Goal: Task Accomplishment & Management: Manage account settings

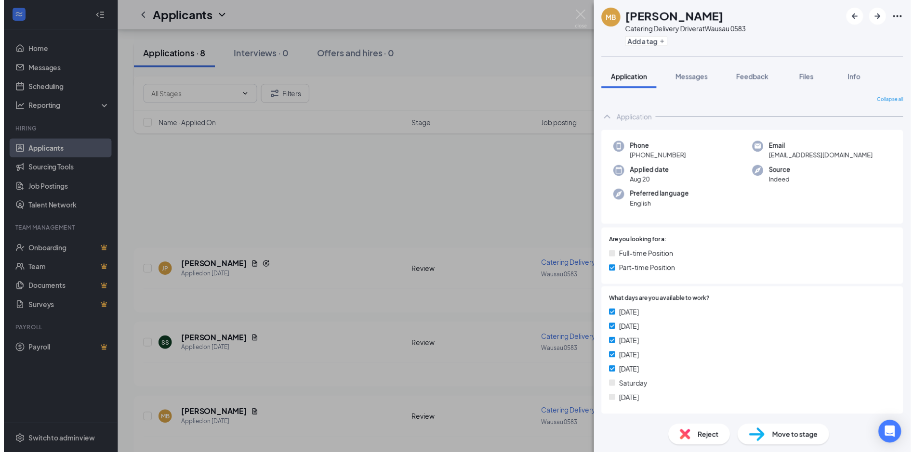
scroll to position [145, 0]
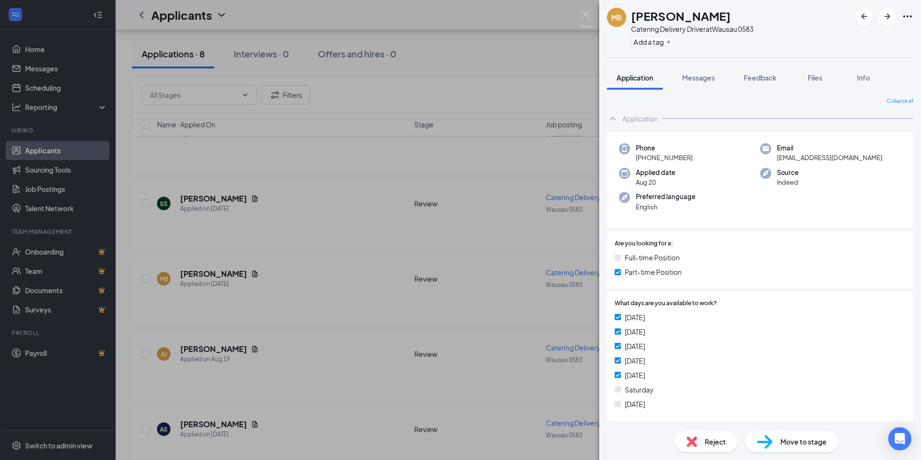
click at [413, 236] on div "MB [PERSON_NAME] Catering Delivery Driver at [GEOGRAPHIC_DATA] 0583 Add a tag A…" at bounding box center [460, 230] width 921 height 460
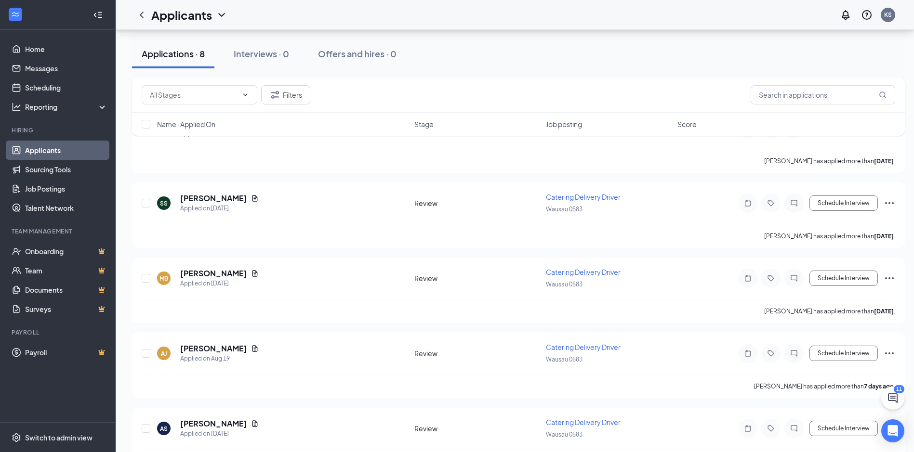
click at [221, 16] on icon "ChevronDown" at bounding box center [222, 15] width 12 height 12
click at [190, 45] on link "Applicants" at bounding box center [209, 42] width 104 height 10
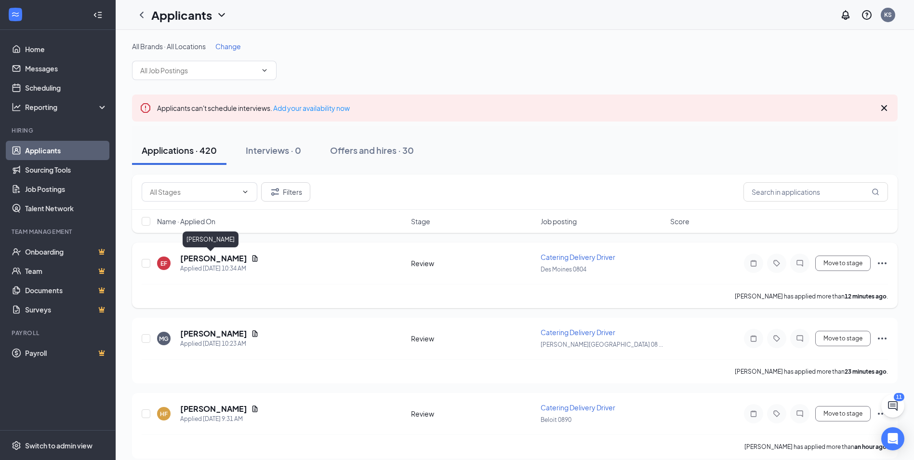
click at [197, 256] on h5 "[PERSON_NAME]" at bounding box center [213, 258] width 67 height 11
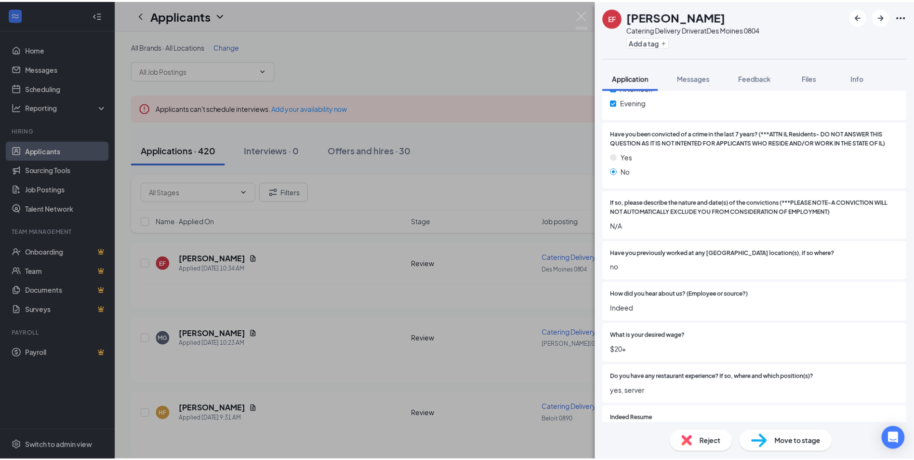
scroll to position [434, 0]
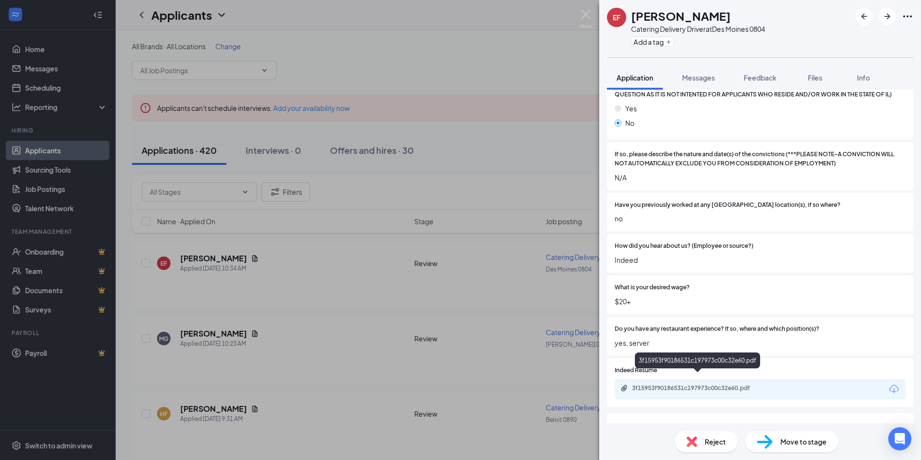
click at [684, 384] on div "3f15953f90186531c197973c00c32e60.pdf" at bounding box center [699, 388] width 135 height 8
click at [387, 314] on div "[PERSON_NAME] Catering Delivery Driver at [GEOGRAPHIC_DATA] 0804 Add a tag Appl…" at bounding box center [460, 230] width 921 height 460
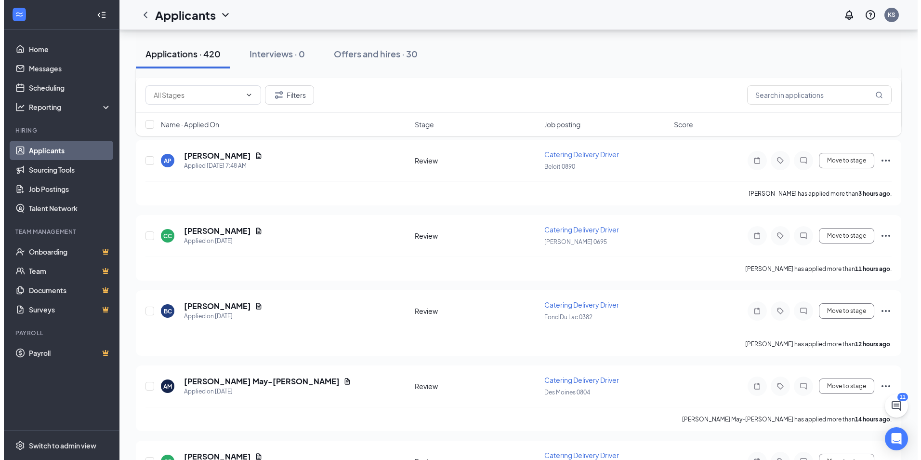
scroll to position [337, 0]
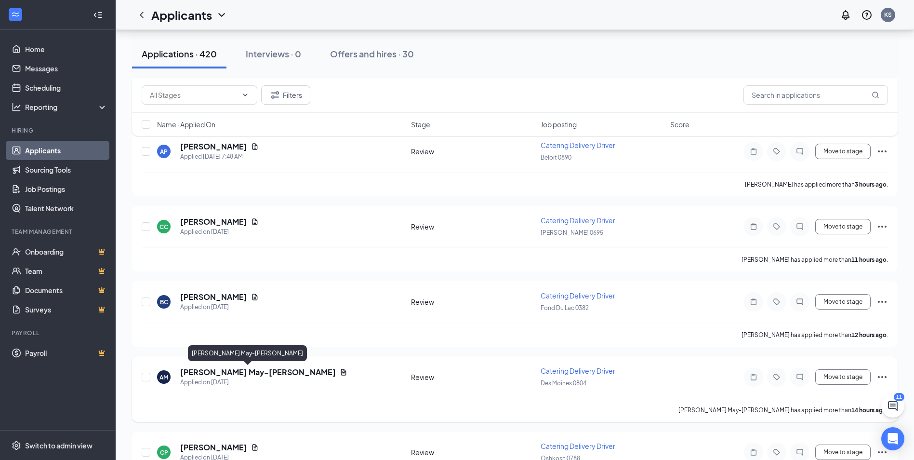
click at [244, 374] on h5 "[PERSON_NAME] May-[PERSON_NAME]" at bounding box center [258, 372] width 156 height 11
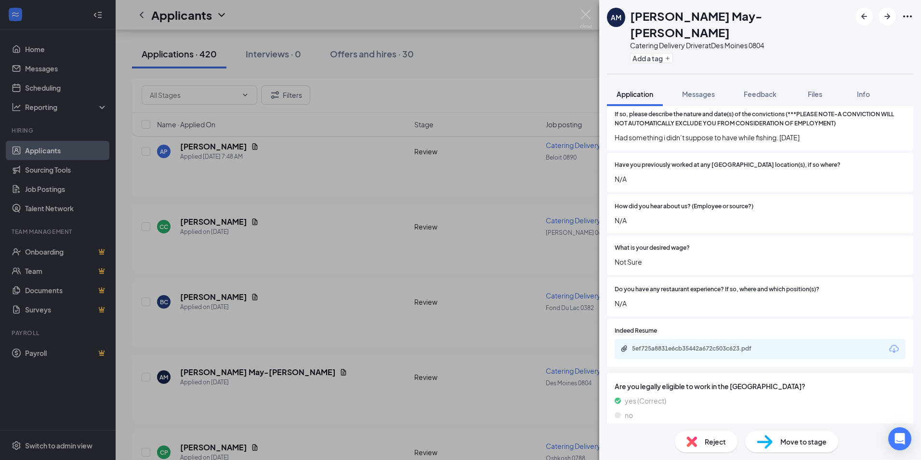
scroll to position [482, 0]
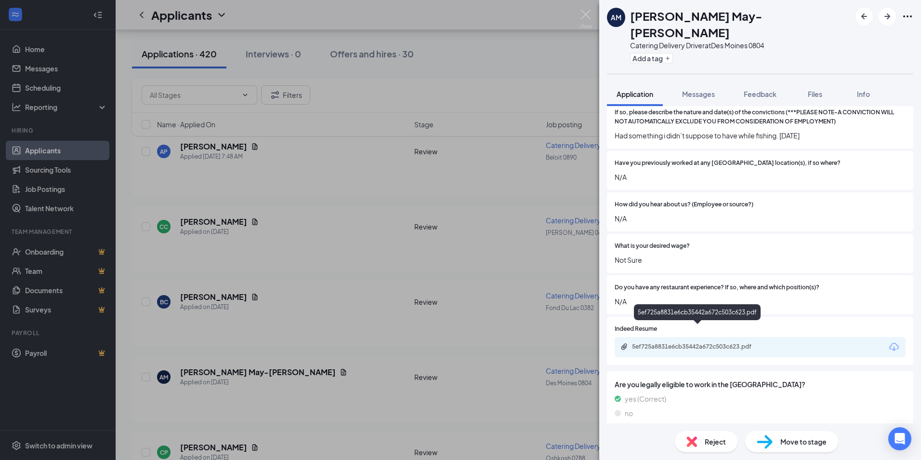
click at [659, 343] on div "5ef725a8831e6cb35442a672c503c623.pdf" at bounding box center [699, 347] width 135 height 8
click at [320, 383] on div "AM [PERSON_NAME] May-[PERSON_NAME] Catering Delivery Driver at [GEOGRAPHIC_DATA…" at bounding box center [460, 230] width 921 height 460
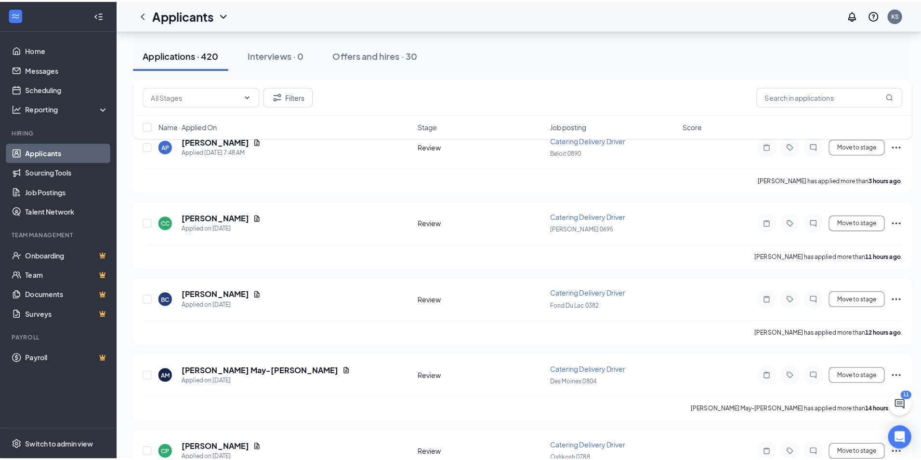
scroll to position [482, 0]
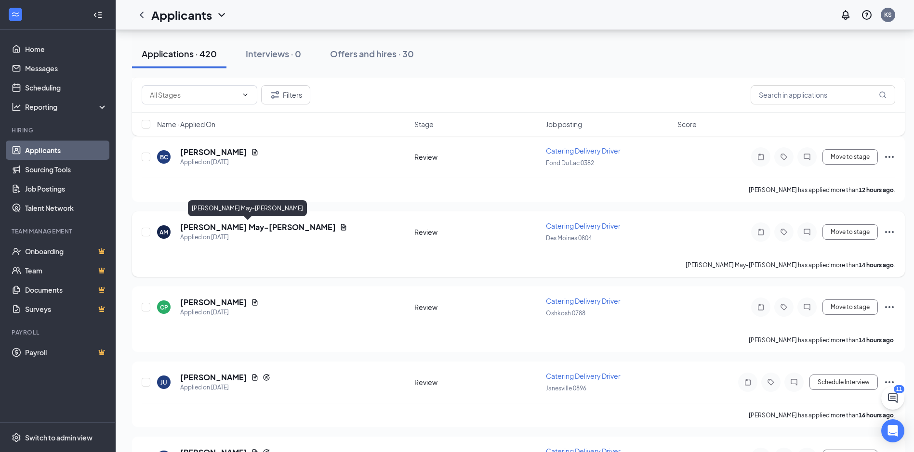
click at [230, 227] on h5 "[PERSON_NAME] May-[PERSON_NAME]" at bounding box center [258, 227] width 156 height 11
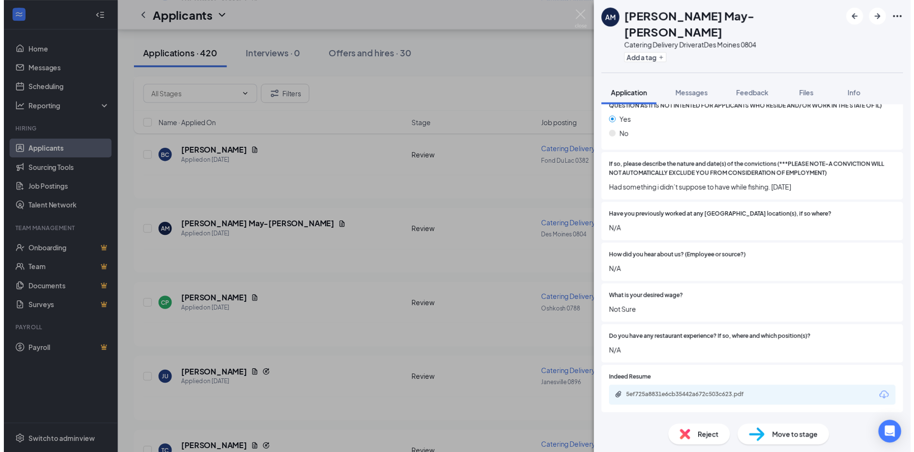
scroll to position [434, 0]
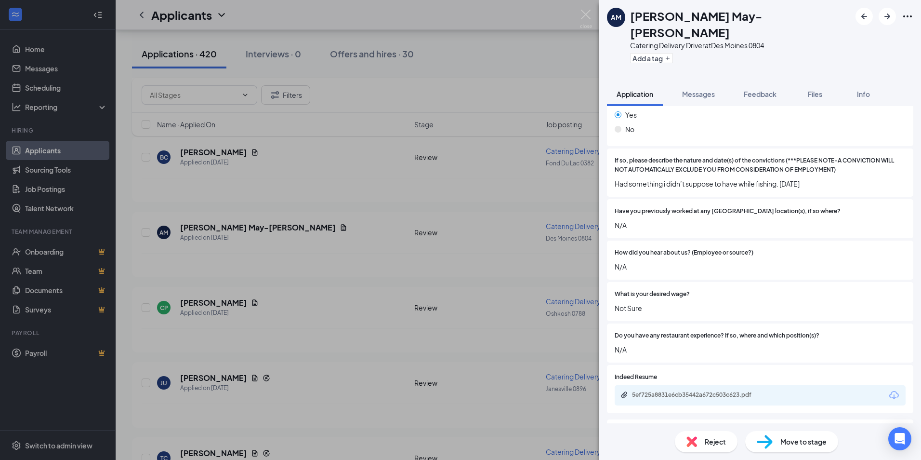
click at [253, 335] on div "AM [PERSON_NAME] May-[PERSON_NAME] Catering Delivery Driver at [GEOGRAPHIC_DATA…" at bounding box center [460, 230] width 921 height 460
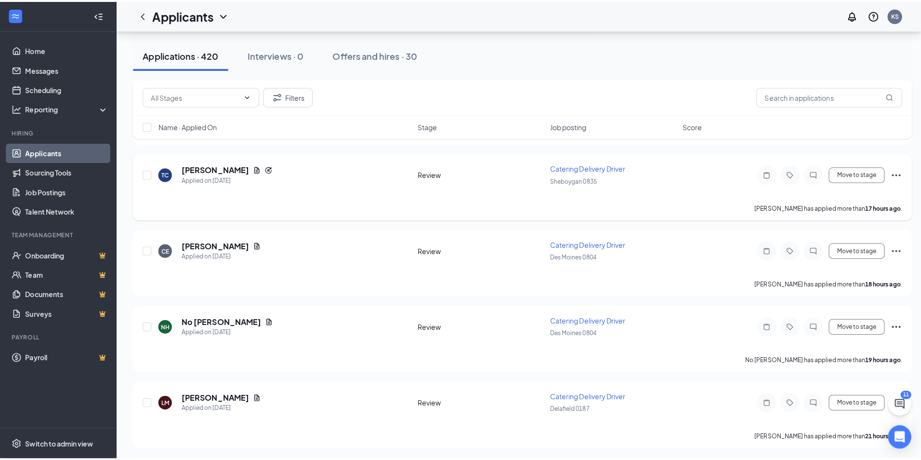
scroll to position [771, 0]
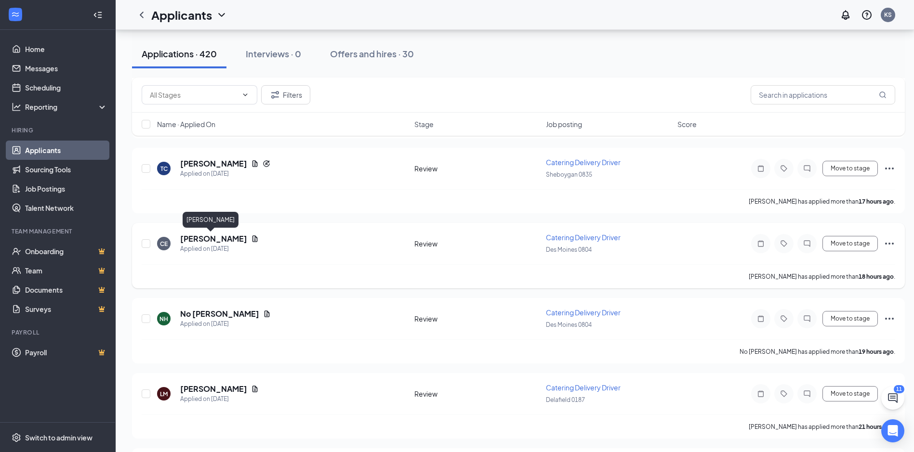
click at [194, 240] on h5 "[PERSON_NAME]" at bounding box center [213, 239] width 67 height 11
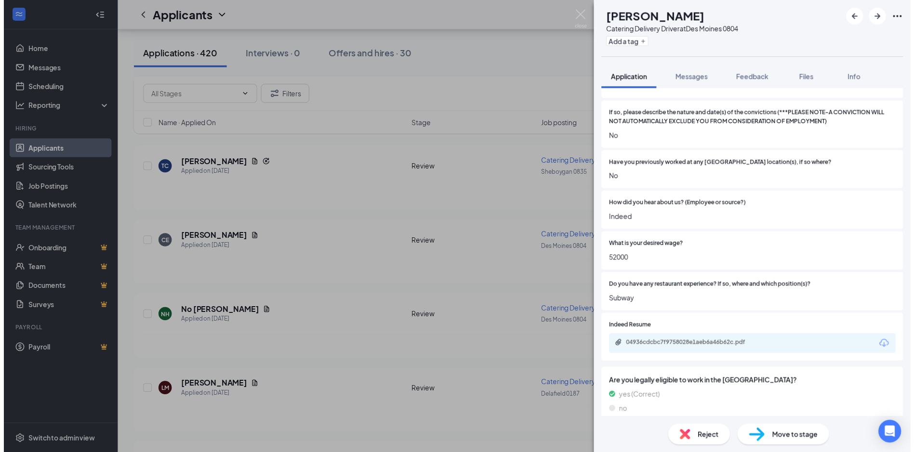
scroll to position [578, 0]
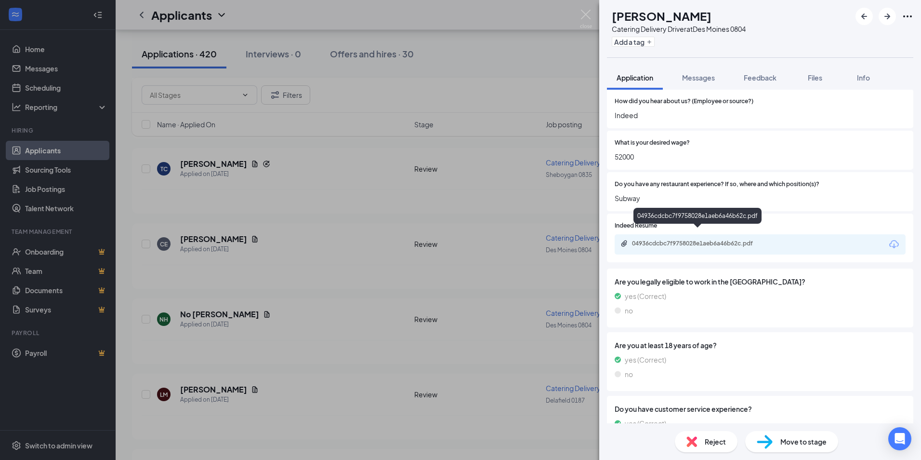
click at [708, 239] on div "04936cdcbc7f9758028e1aeb6a46b62c.pdf" at bounding box center [699, 243] width 135 height 8
click at [339, 327] on div "CE [PERSON_NAME] Catering Delivery Driver at [GEOGRAPHIC_DATA] 0804 Add a tag A…" at bounding box center [460, 230] width 921 height 460
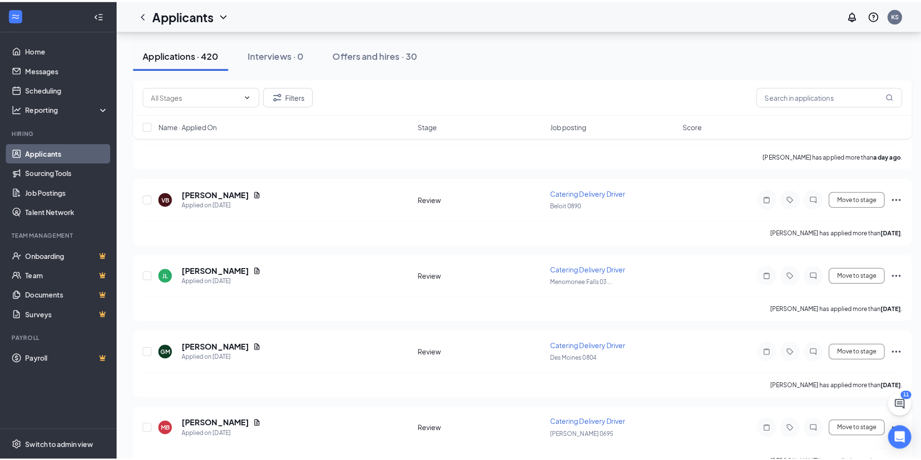
scroll to position [1831, 0]
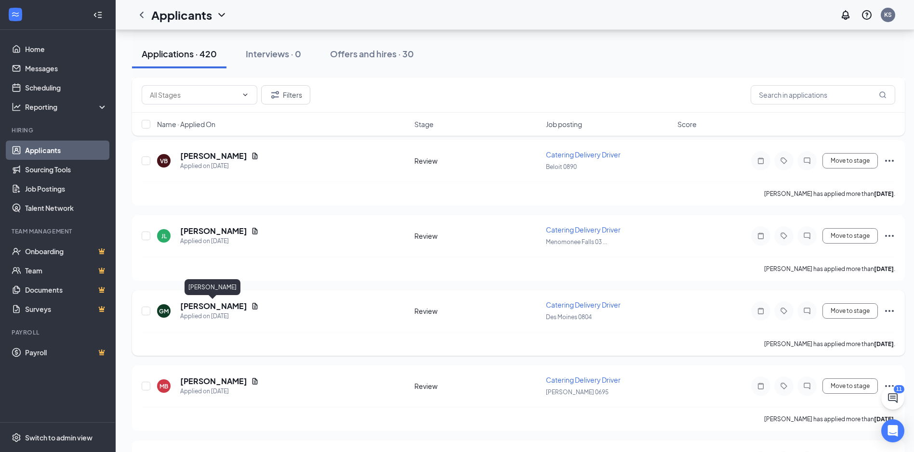
click at [219, 304] on h5 "[PERSON_NAME]" at bounding box center [213, 306] width 67 height 11
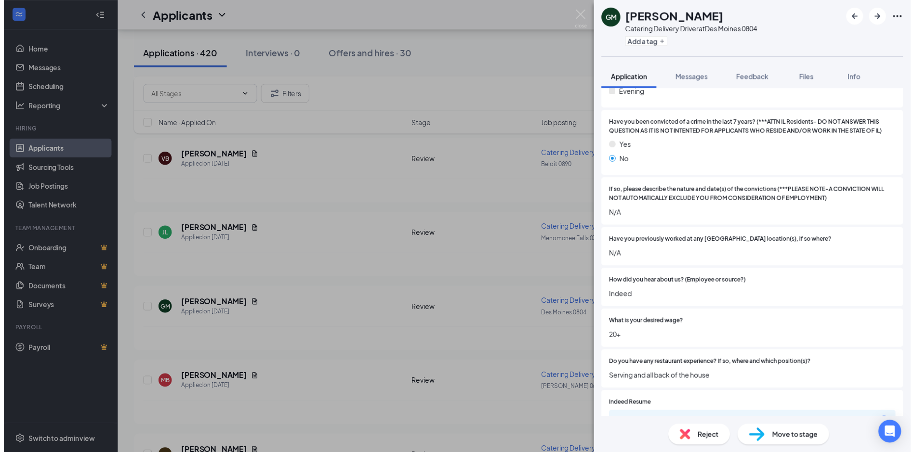
scroll to position [434, 0]
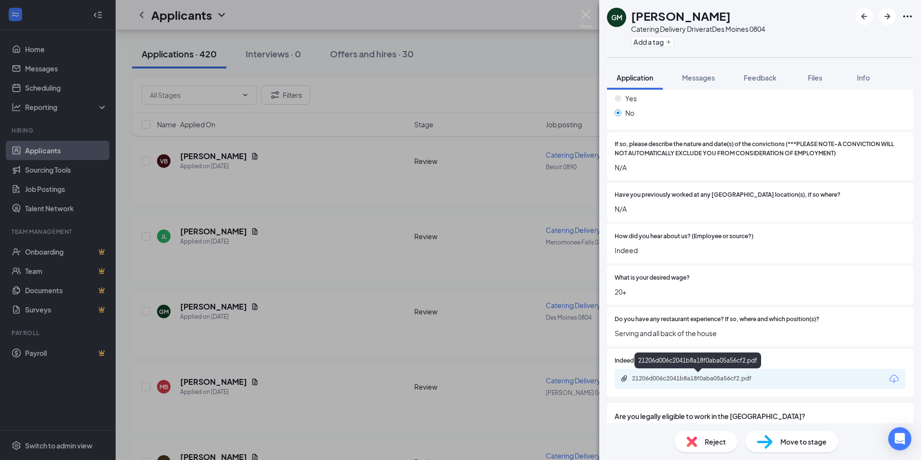
click at [652, 377] on div "21206d006c2041b8a18f0aba05a56cf2.pdf" at bounding box center [699, 378] width 135 height 8
click at [369, 341] on div "GM [PERSON_NAME] Catering Delivery Driver at [GEOGRAPHIC_DATA] 0804 Add a tag A…" at bounding box center [460, 230] width 921 height 460
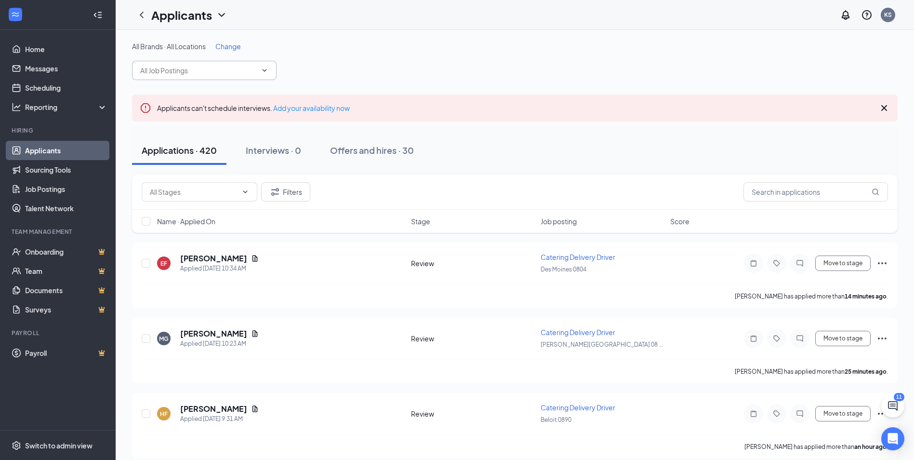
click at [246, 74] on input "text" at bounding box center [198, 70] width 117 height 11
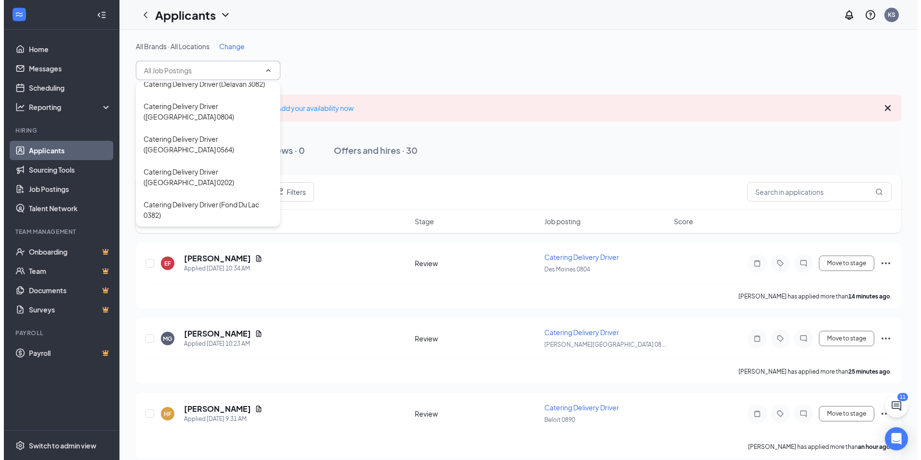
scroll to position [193, 0]
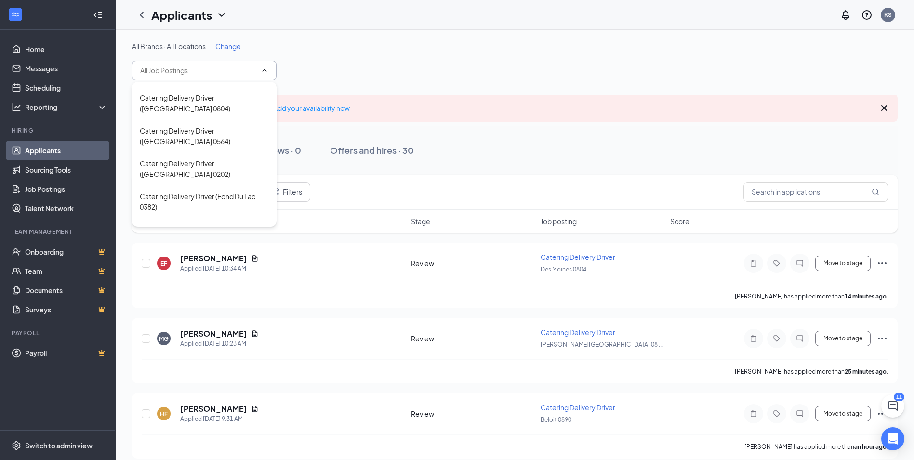
click at [235, 146] on div "Catering Delivery Driver ([GEOGRAPHIC_DATA] 0564)" at bounding box center [204, 135] width 129 height 21
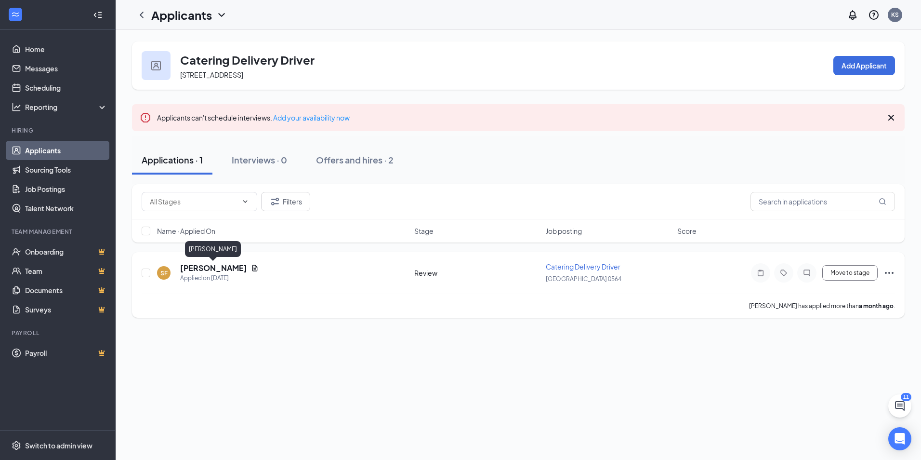
click at [228, 266] on h5 "[PERSON_NAME]" at bounding box center [213, 268] width 67 height 11
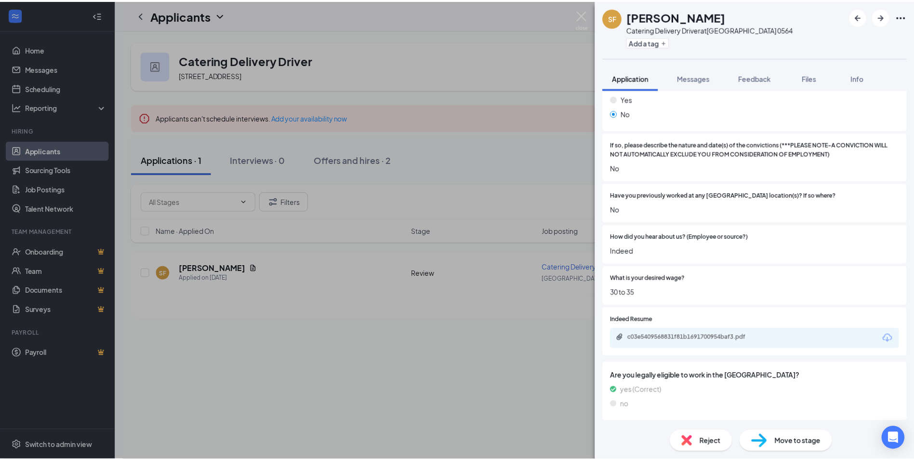
scroll to position [434, 0]
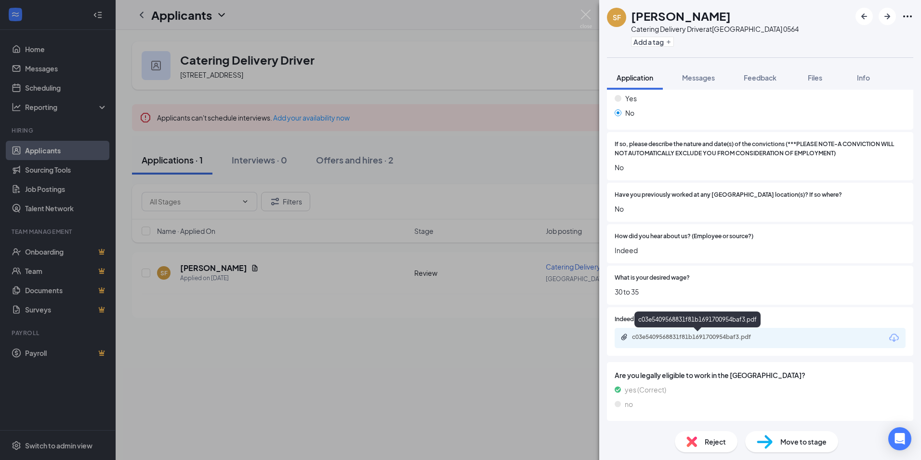
click at [664, 336] on div "c03e5409568831f81b1691700954baf3.pdf" at bounding box center [699, 337] width 135 height 8
click at [454, 327] on div "SF [PERSON_NAME] Catering Delivery Driver at [GEOGRAPHIC_DATA] 0564 Add a tag A…" at bounding box center [460, 230] width 921 height 460
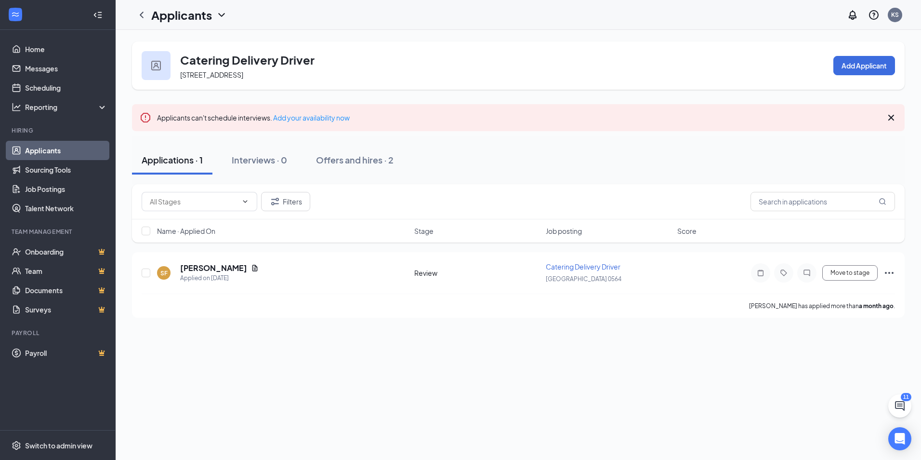
click at [221, 19] on icon "ChevronDown" at bounding box center [222, 15] width 12 height 12
click at [206, 37] on link "Applicants" at bounding box center [209, 42] width 104 height 10
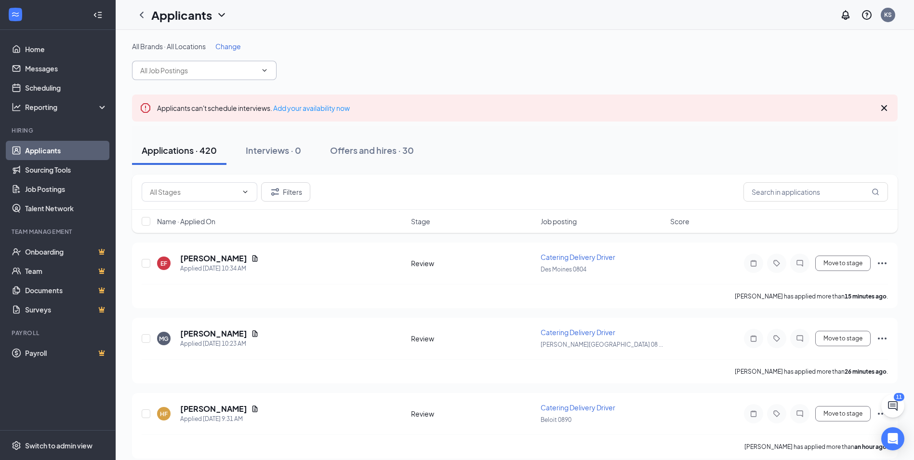
click at [250, 77] on span at bounding box center [204, 70] width 145 height 19
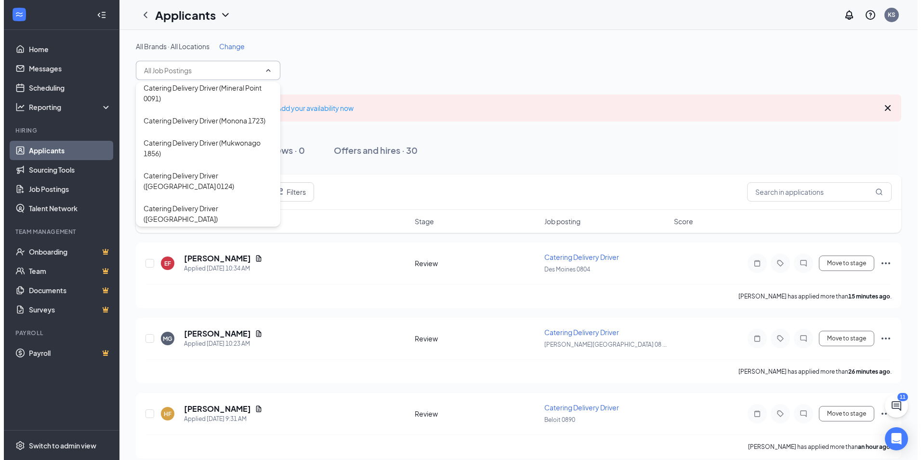
scroll to position [915, 0]
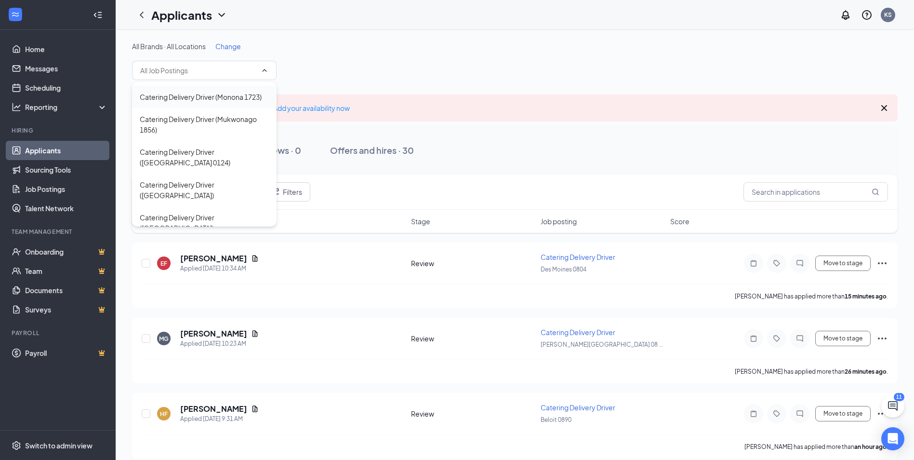
click at [227, 102] on div "Catering Delivery Driver (Monona 1723)" at bounding box center [201, 97] width 122 height 11
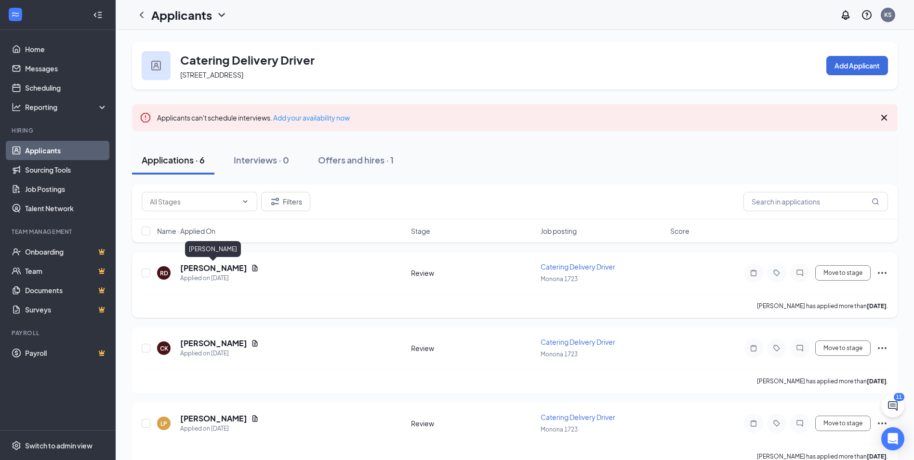
click at [236, 266] on h5 "[PERSON_NAME]" at bounding box center [213, 268] width 67 height 11
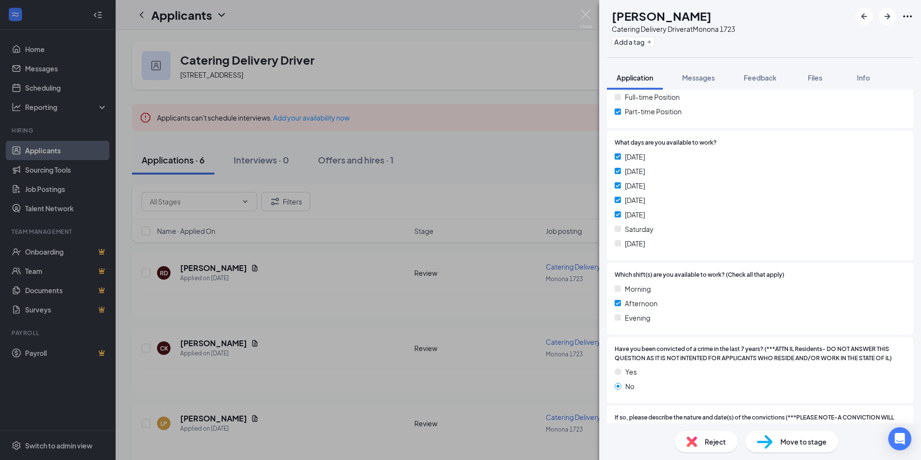
scroll to position [193, 0]
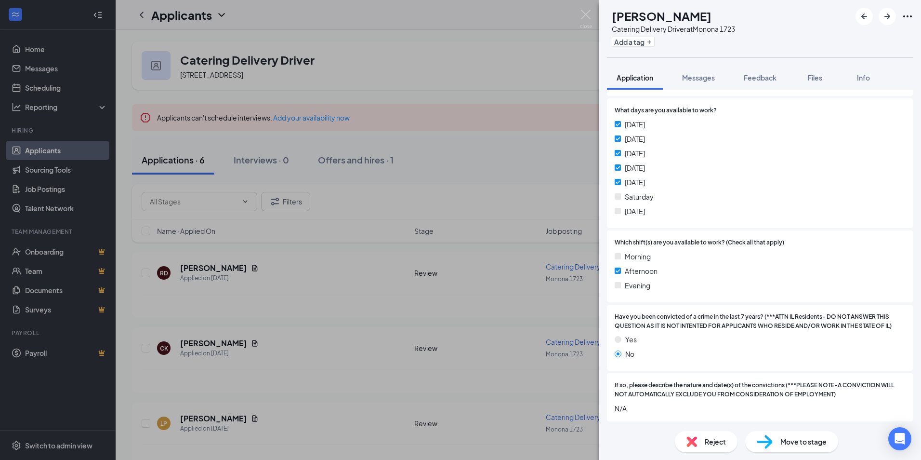
click at [314, 337] on div "RD [PERSON_NAME] Catering Delivery Driver at [GEOGRAPHIC_DATA] 1723 Add a tag A…" at bounding box center [460, 230] width 921 height 460
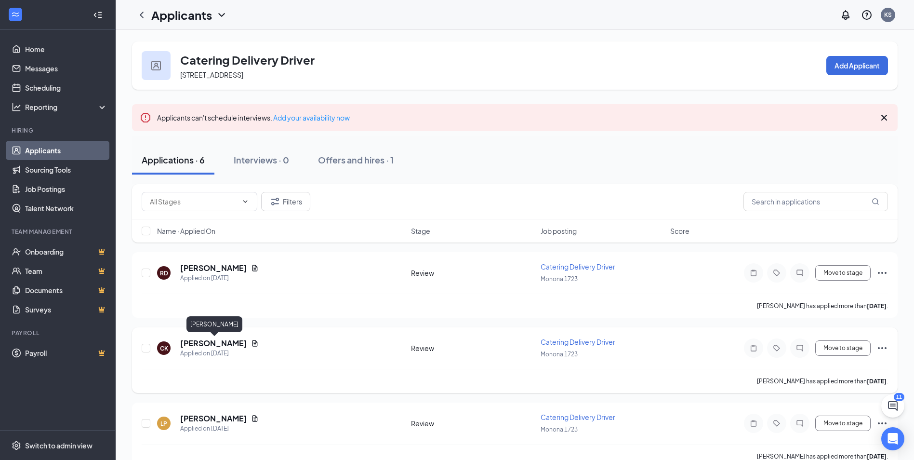
click at [245, 344] on h5 "[PERSON_NAME]" at bounding box center [213, 343] width 67 height 11
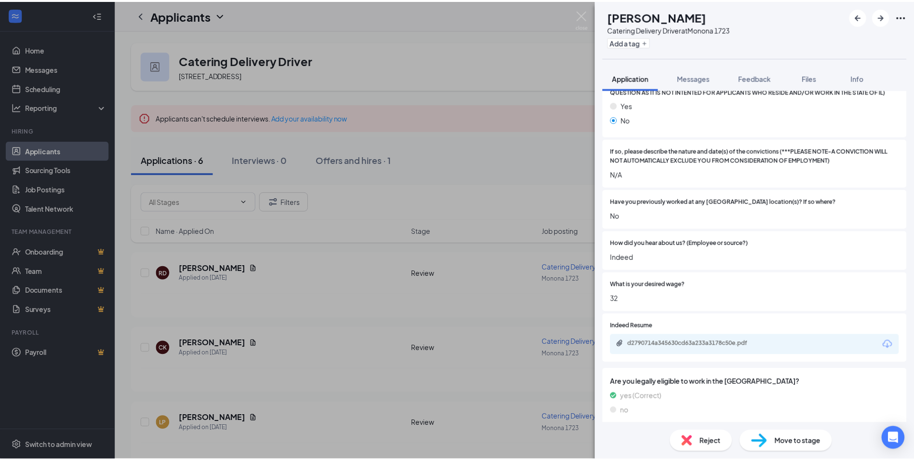
scroll to position [482, 0]
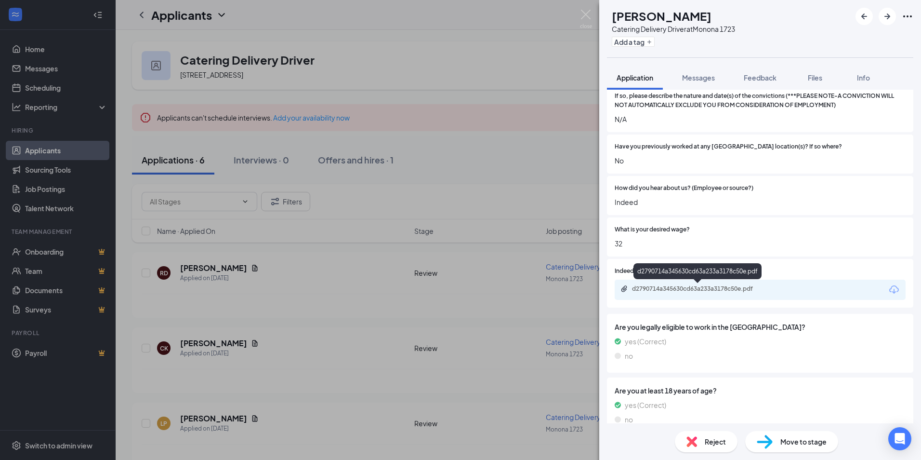
click at [705, 286] on div "d2790714a345630cd63a233a3178c50e.pdf" at bounding box center [699, 289] width 135 height 8
click at [352, 372] on div "CK [PERSON_NAME] Catering Delivery Driver at [GEOGRAPHIC_DATA] 1723 Add a tag A…" at bounding box center [460, 230] width 921 height 460
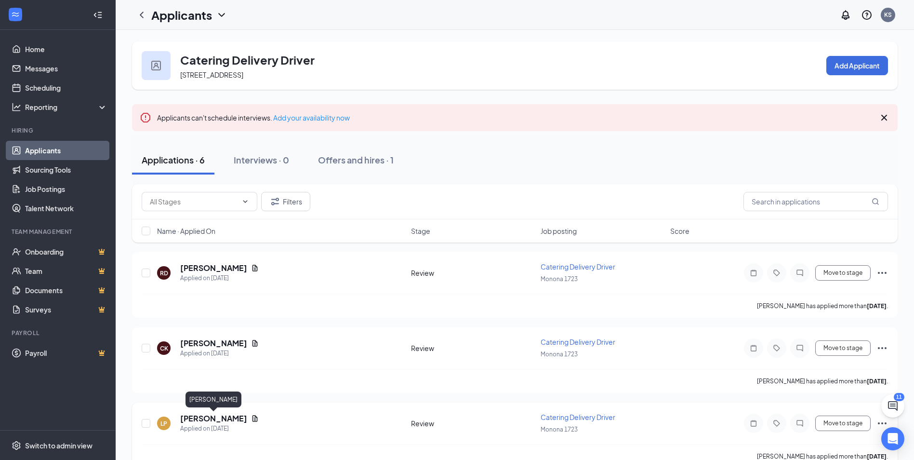
click at [231, 419] on h5 "[PERSON_NAME]" at bounding box center [213, 418] width 67 height 11
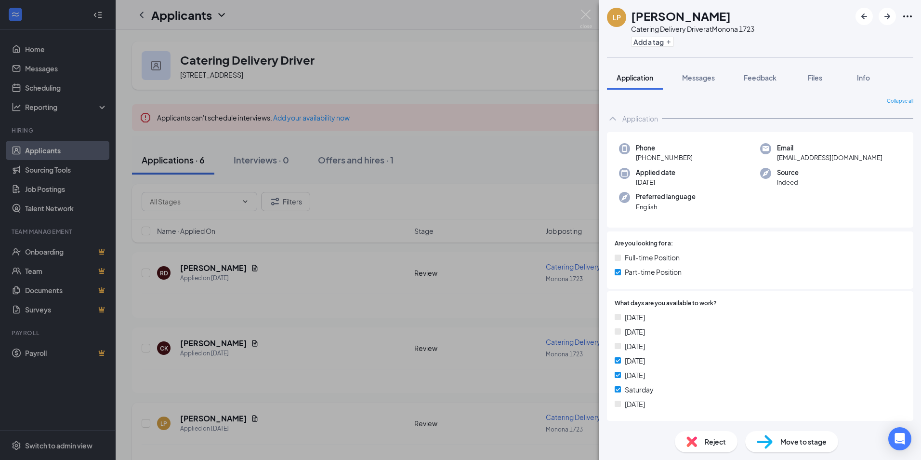
drag, startPoint x: 396, startPoint y: 390, endPoint x: 346, endPoint y: 418, distance: 56.5
click at [396, 390] on div "LP [PERSON_NAME] Catering Delivery Driver at [GEOGRAPHIC_DATA] 1723 Add a tag A…" at bounding box center [460, 230] width 921 height 460
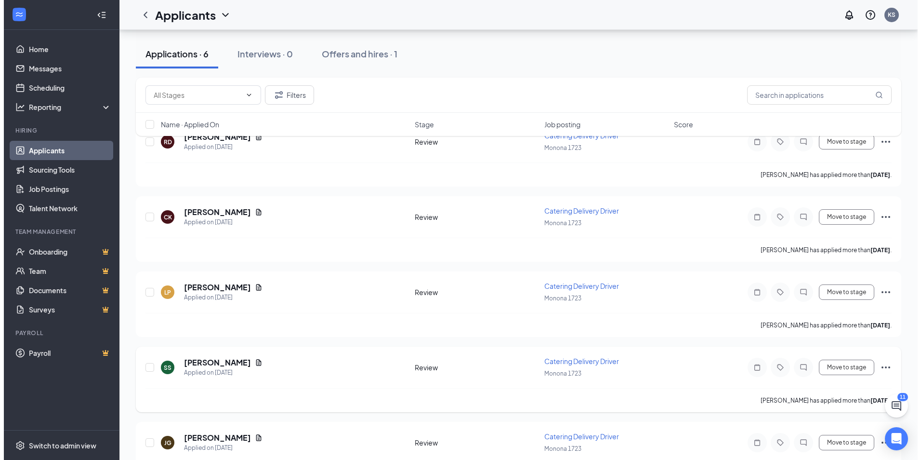
scroll to position [145, 0]
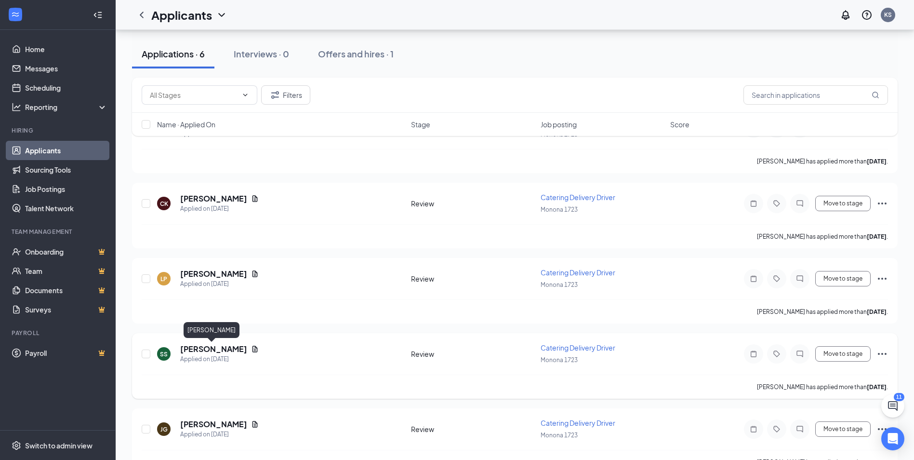
click at [220, 350] on h5 "[PERSON_NAME]" at bounding box center [213, 349] width 67 height 11
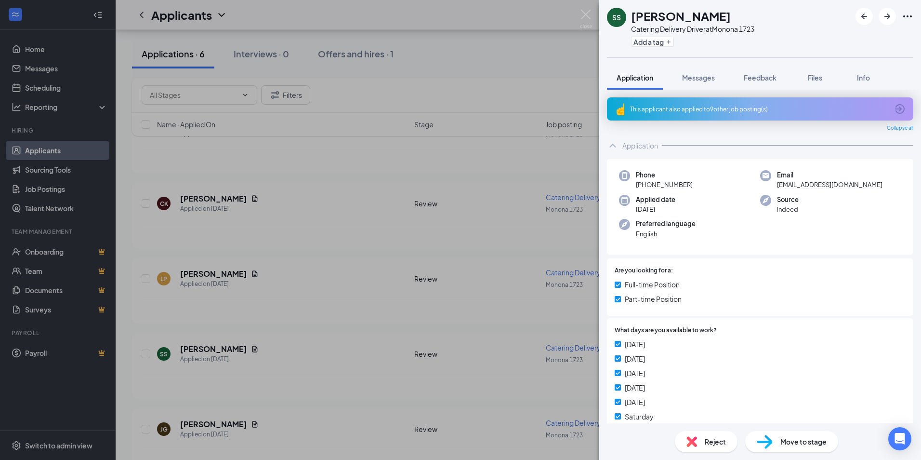
click at [691, 106] on div "This applicant also applied to 9 other job posting(s)" at bounding box center [759, 109] width 258 height 8
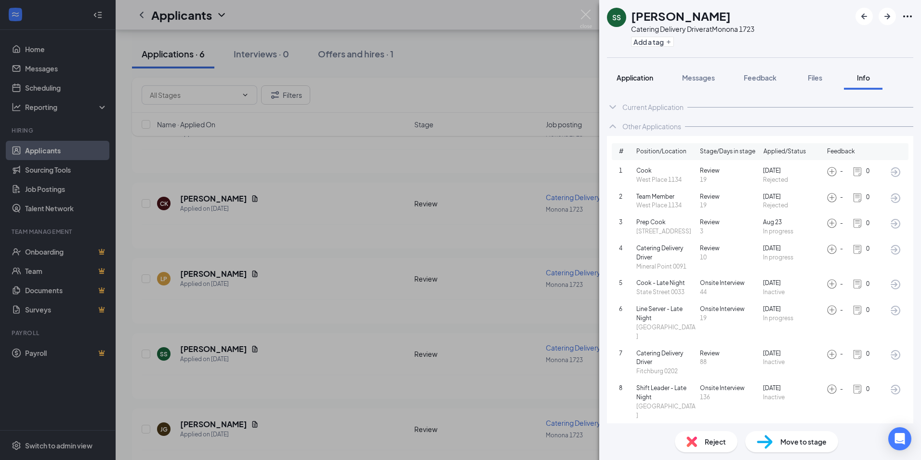
click at [642, 81] on span "Application" at bounding box center [635, 77] width 37 height 9
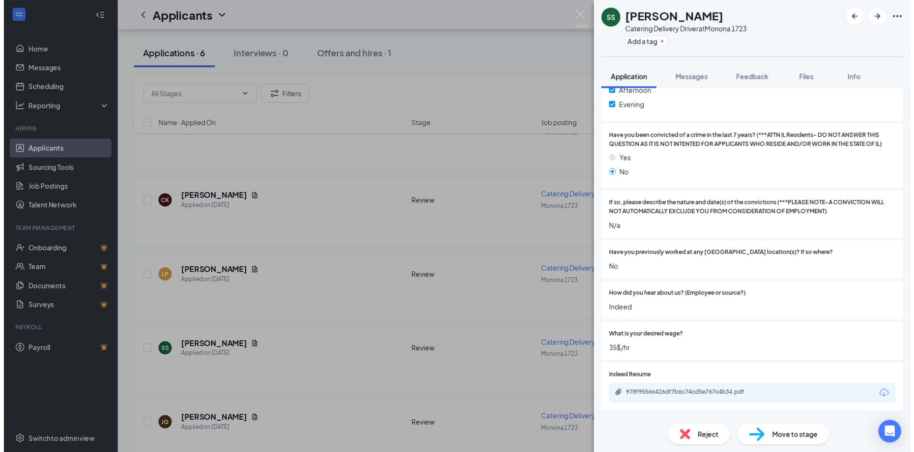
scroll to position [434, 0]
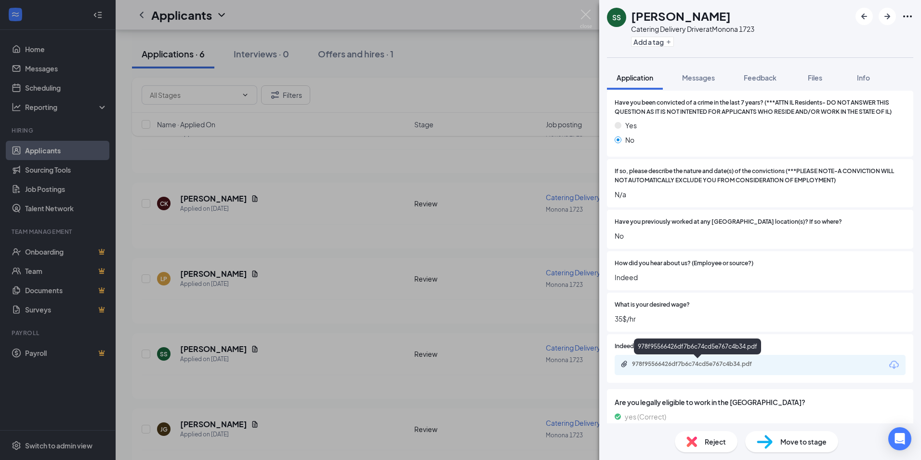
click at [676, 368] on div "978f95566426df7b6c74cd5e767c4b34.pdf" at bounding box center [699, 364] width 156 height 9
click at [320, 359] on div "[PERSON_NAME] Catering Delivery Driver at [GEOGRAPHIC_DATA] 1723 Add a tag Appl…" at bounding box center [460, 230] width 921 height 460
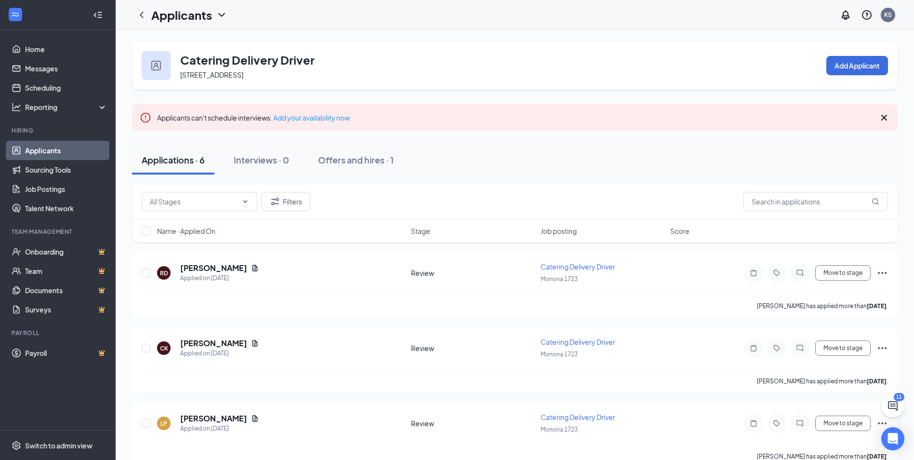
click at [218, 18] on icon "ChevronDown" at bounding box center [222, 15] width 12 height 12
click at [217, 47] on link "Applicants" at bounding box center [209, 42] width 104 height 10
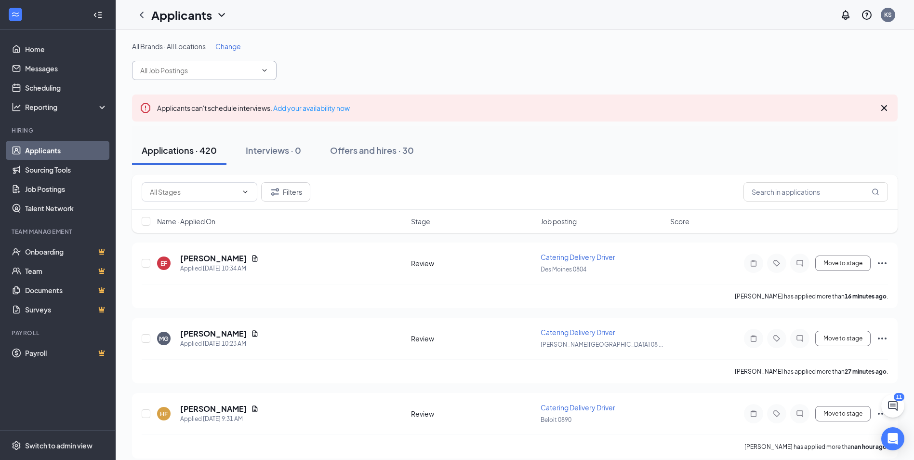
click at [210, 72] on input "text" at bounding box center [198, 70] width 117 height 11
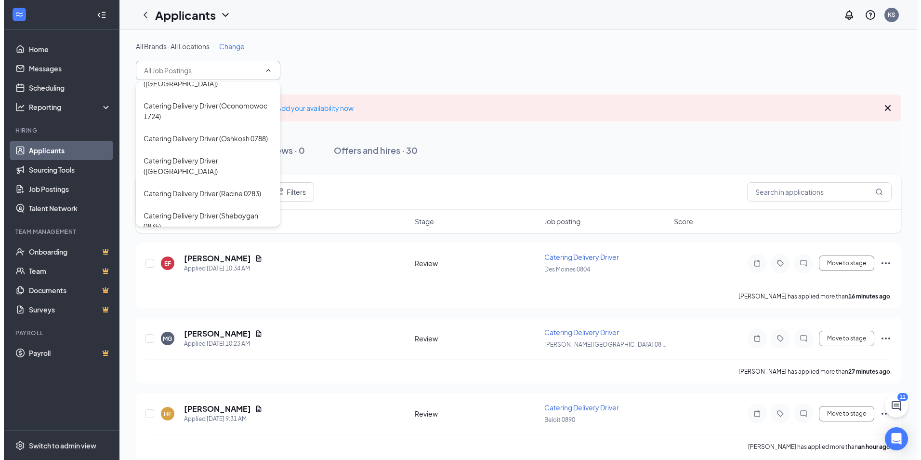
scroll to position [1108, 0]
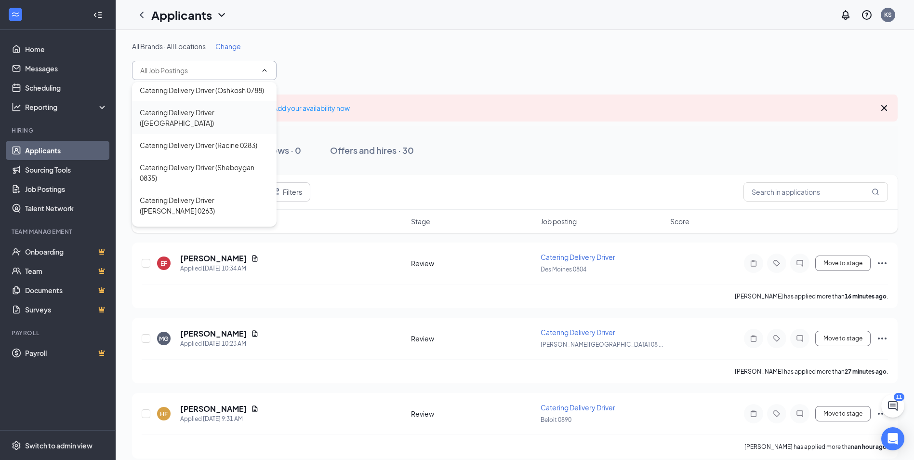
click at [198, 128] on div "Catering Delivery Driver ([GEOGRAPHIC_DATA])" at bounding box center [204, 117] width 129 height 21
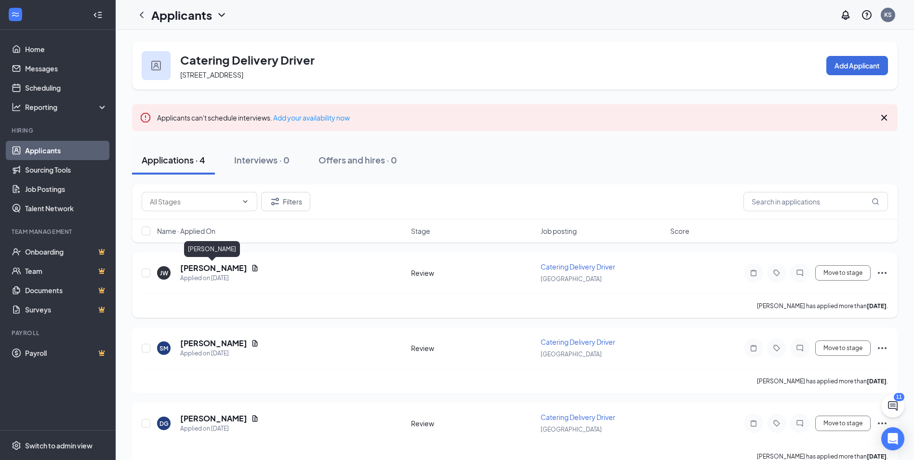
click at [221, 272] on h5 "[PERSON_NAME]" at bounding box center [213, 268] width 67 height 11
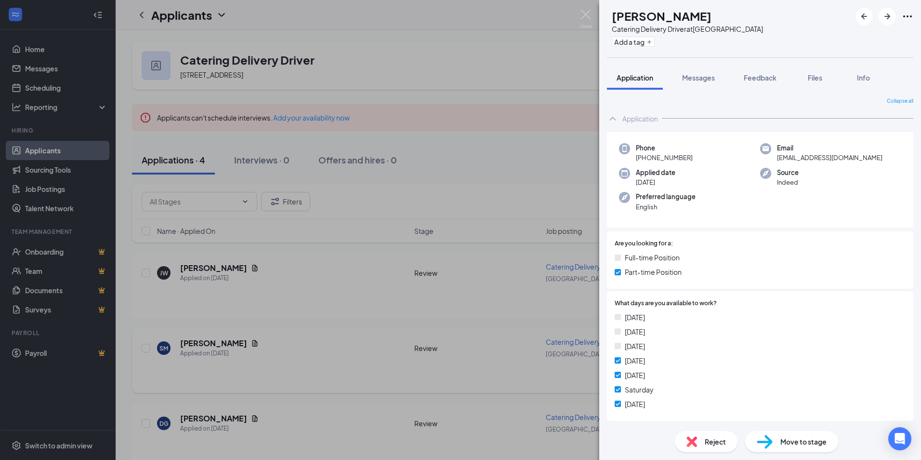
click at [238, 345] on div "[PERSON_NAME] [PERSON_NAME] Catering Delivery Driver at [GEOGRAPHIC_DATA] 0635 …" at bounding box center [460, 230] width 921 height 460
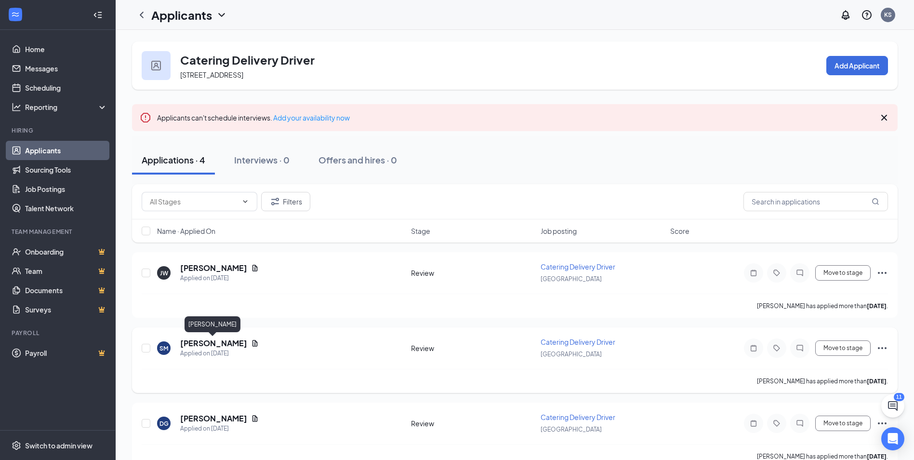
click at [226, 344] on h5 "[PERSON_NAME]" at bounding box center [213, 343] width 67 height 11
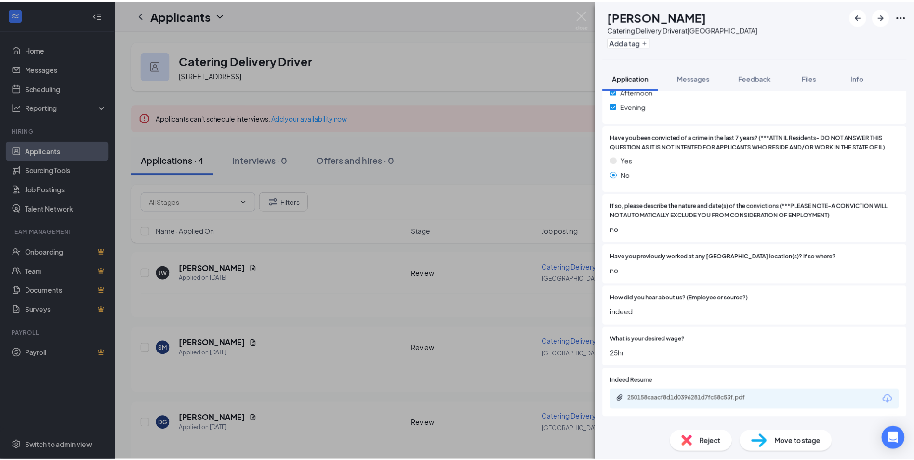
scroll to position [385, 0]
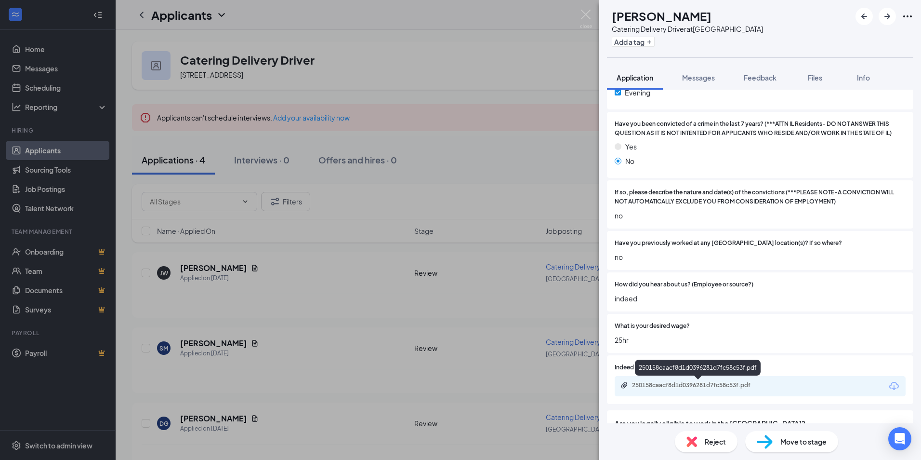
click at [668, 386] on div "250158caacf8d1d0396281d7fc58c53f.pdf" at bounding box center [699, 385] width 135 height 8
click at [504, 402] on div "SM [PERSON_NAME] Catering Delivery Driver at [GEOGRAPHIC_DATA] Add a tag Applic…" at bounding box center [460, 230] width 921 height 460
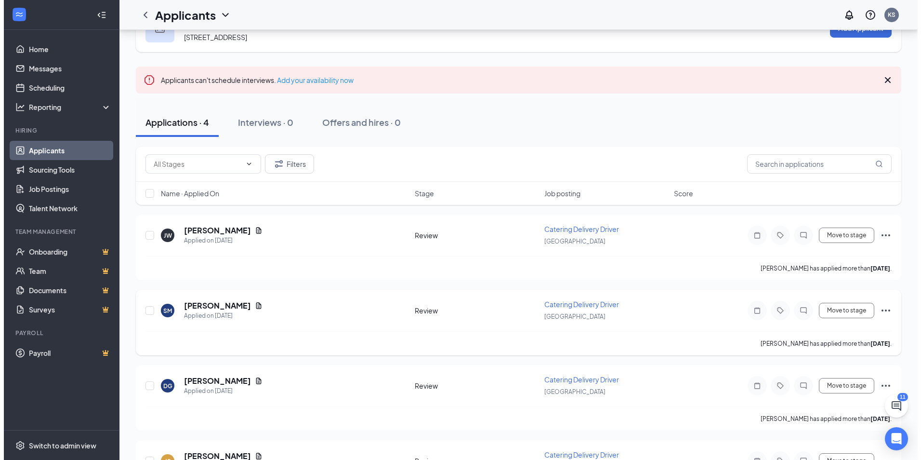
scroll to position [95, 0]
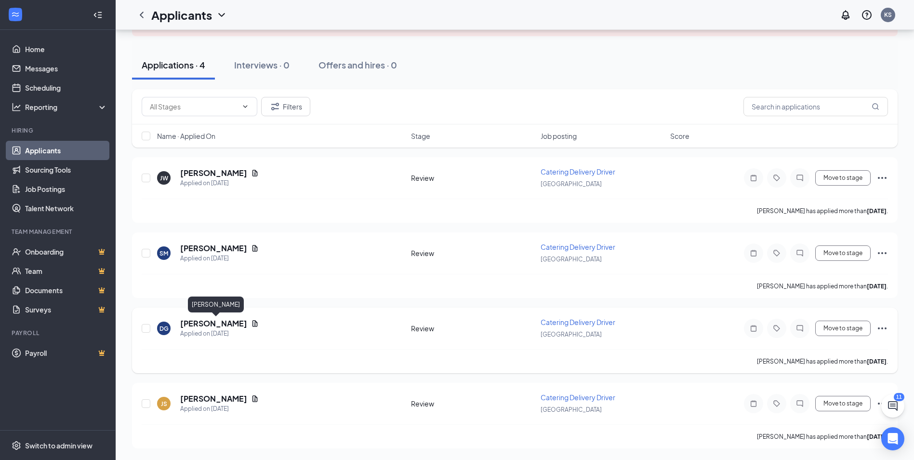
click at [243, 321] on h5 "[PERSON_NAME]" at bounding box center [213, 323] width 67 height 11
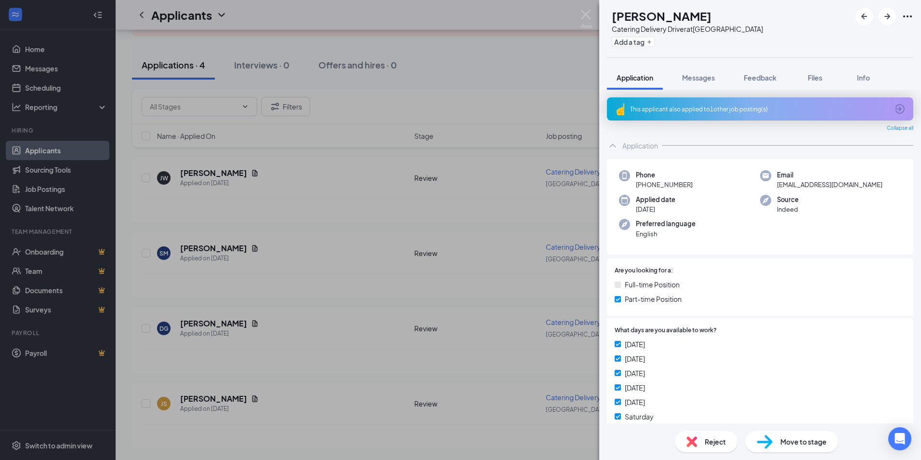
click at [726, 109] on div "This applicant also applied to 1 other job posting(s)" at bounding box center [759, 109] width 258 height 8
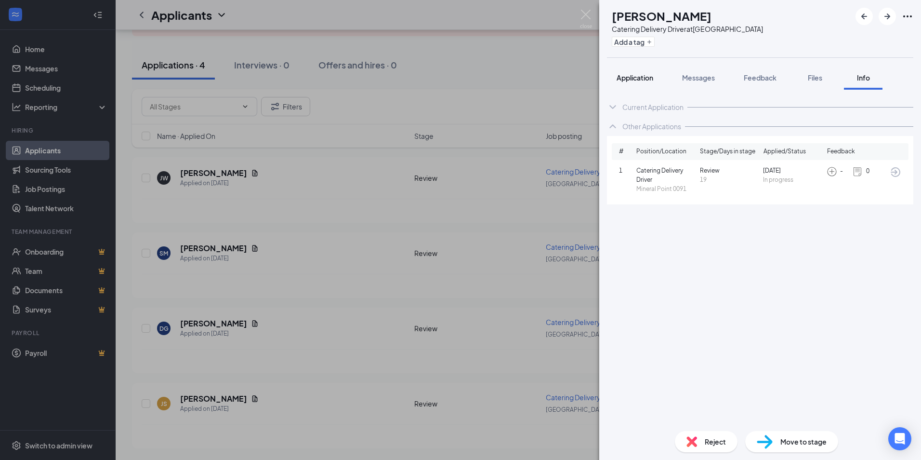
click at [650, 80] on span "Application" at bounding box center [635, 77] width 37 height 9
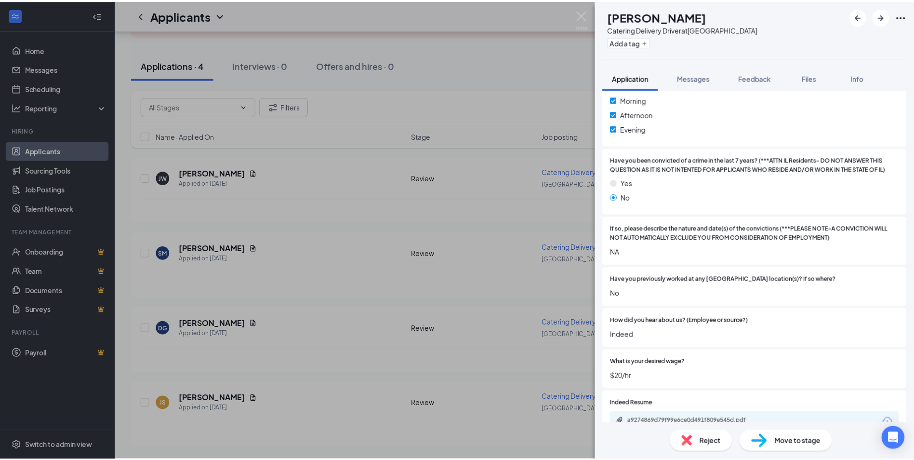
scroll to position [385, 0]
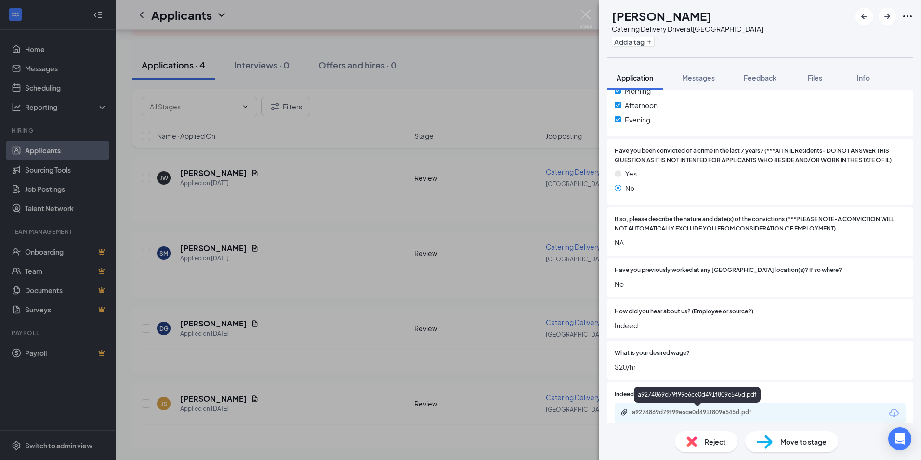
click at [661, 416] on div "a9274869d79f99e6ce0d491f809e545d.pdf" at bounding box center [699, 412] width 135 height 8
drag, startPoint x: 284, startPoint y: 380, endPoint x: 361, endPoint y: 406, distance: 81.5
click at [284, 380] on div "[PERSON_NAME] Catering Delivery Driver at [GEOGRAPHIC_DATA] Add a tag Applicati…" at bounding box center [460, 230] width 921 height 460
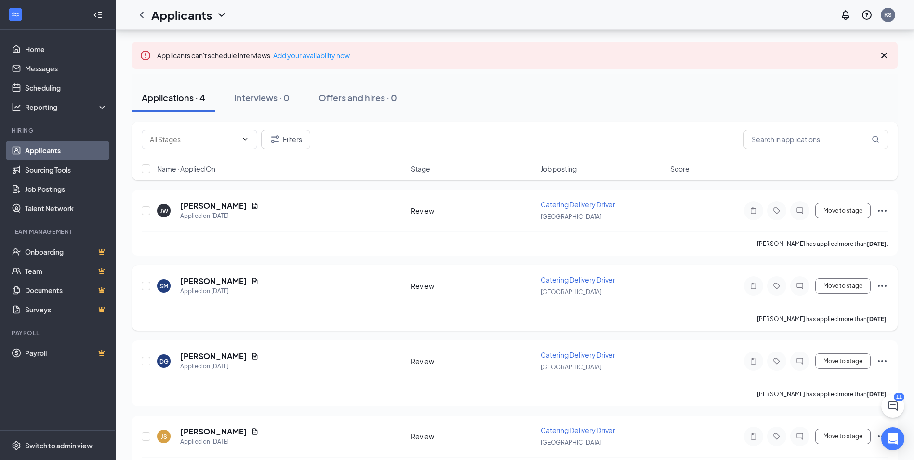
scroll to position [47, 0]
